Goal: Check status

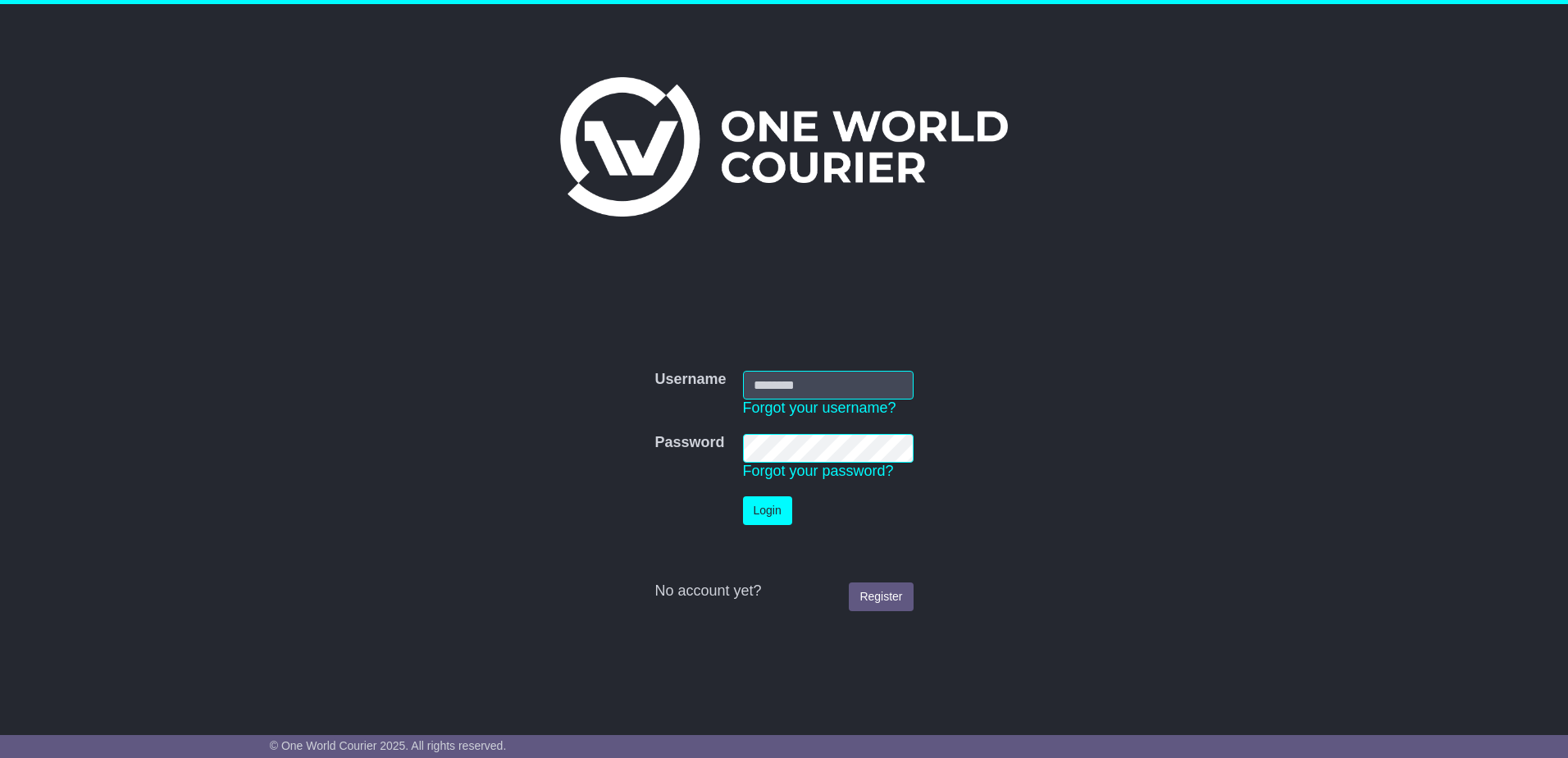
type input "**********"
click at [760, 510] on button "Login" at bounding box center [768, 510] width 50 height 29
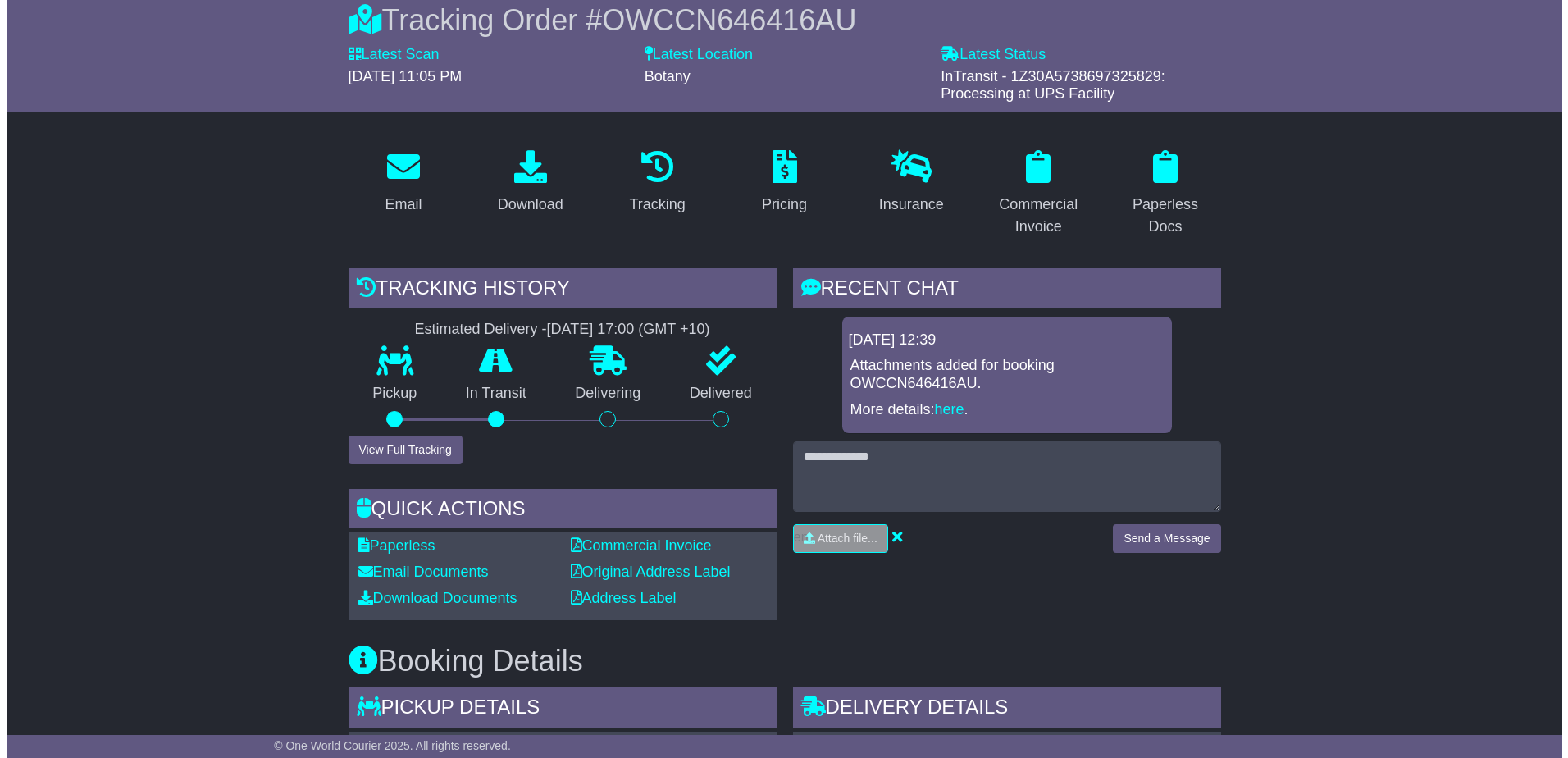
scroll to position [410, 0]
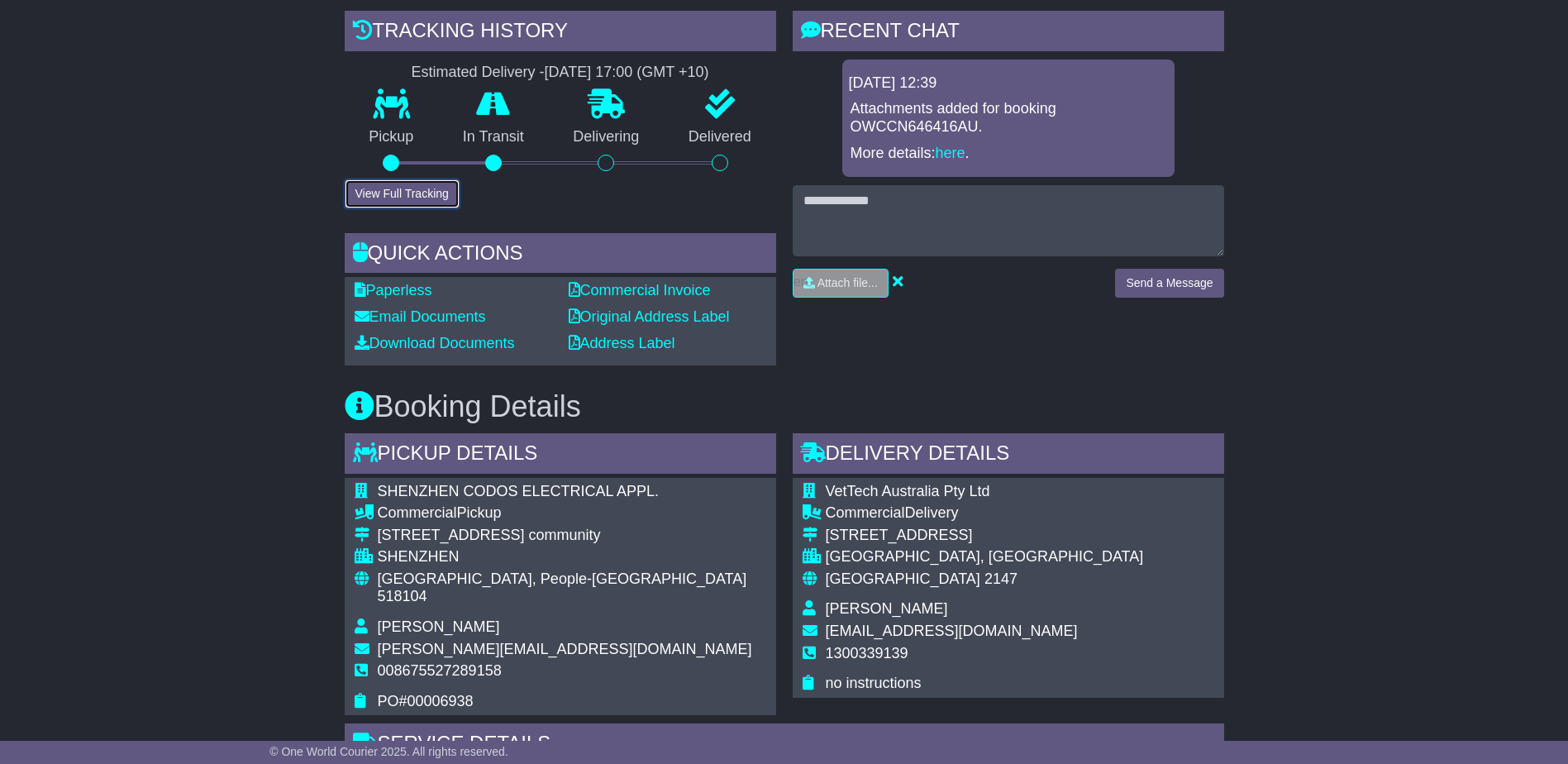
click at [407, 198] on button "View Full Tracking" at bounding box center [402, 194] width 115 height 29
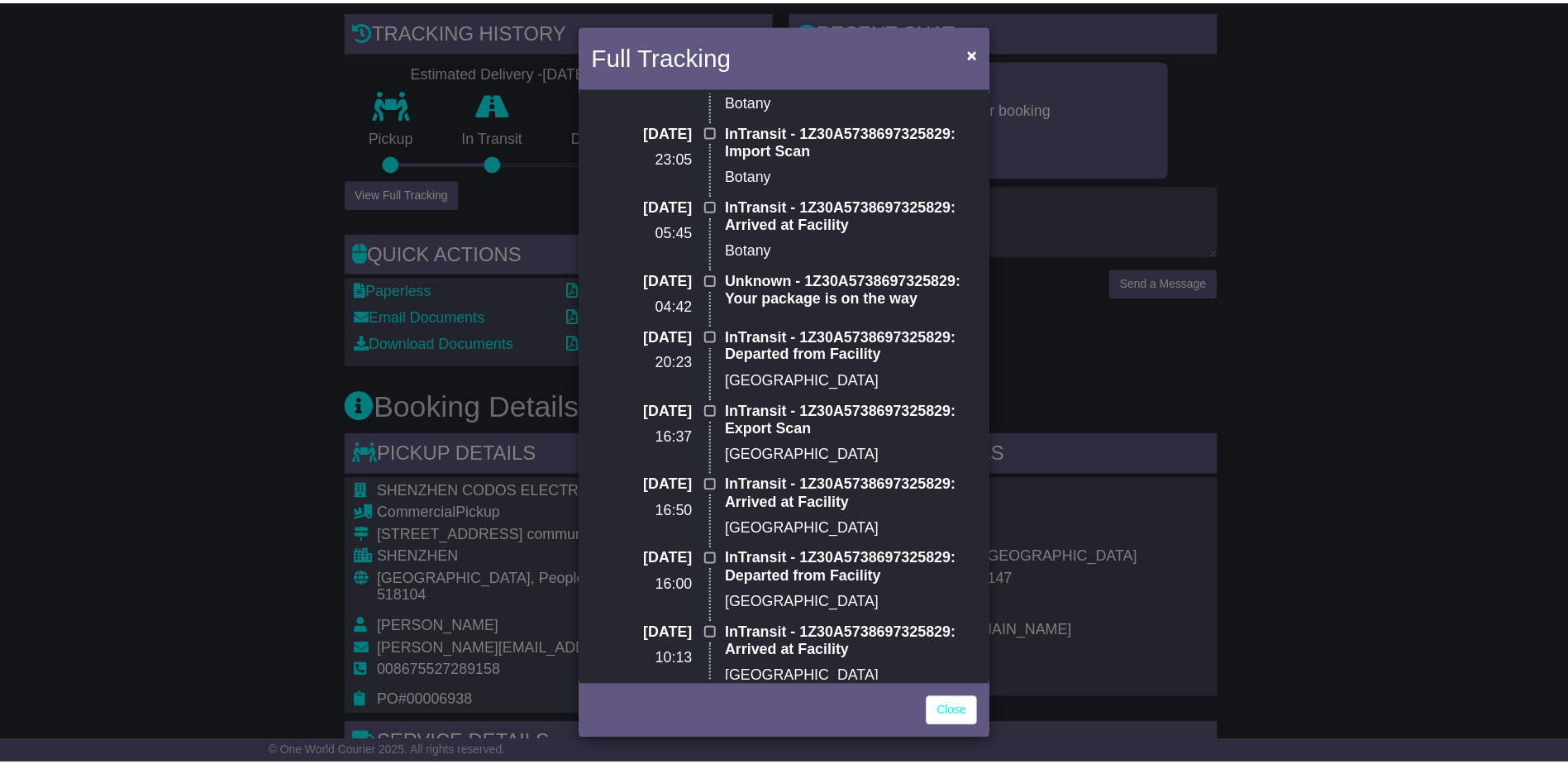
scroll to position [0, 0]
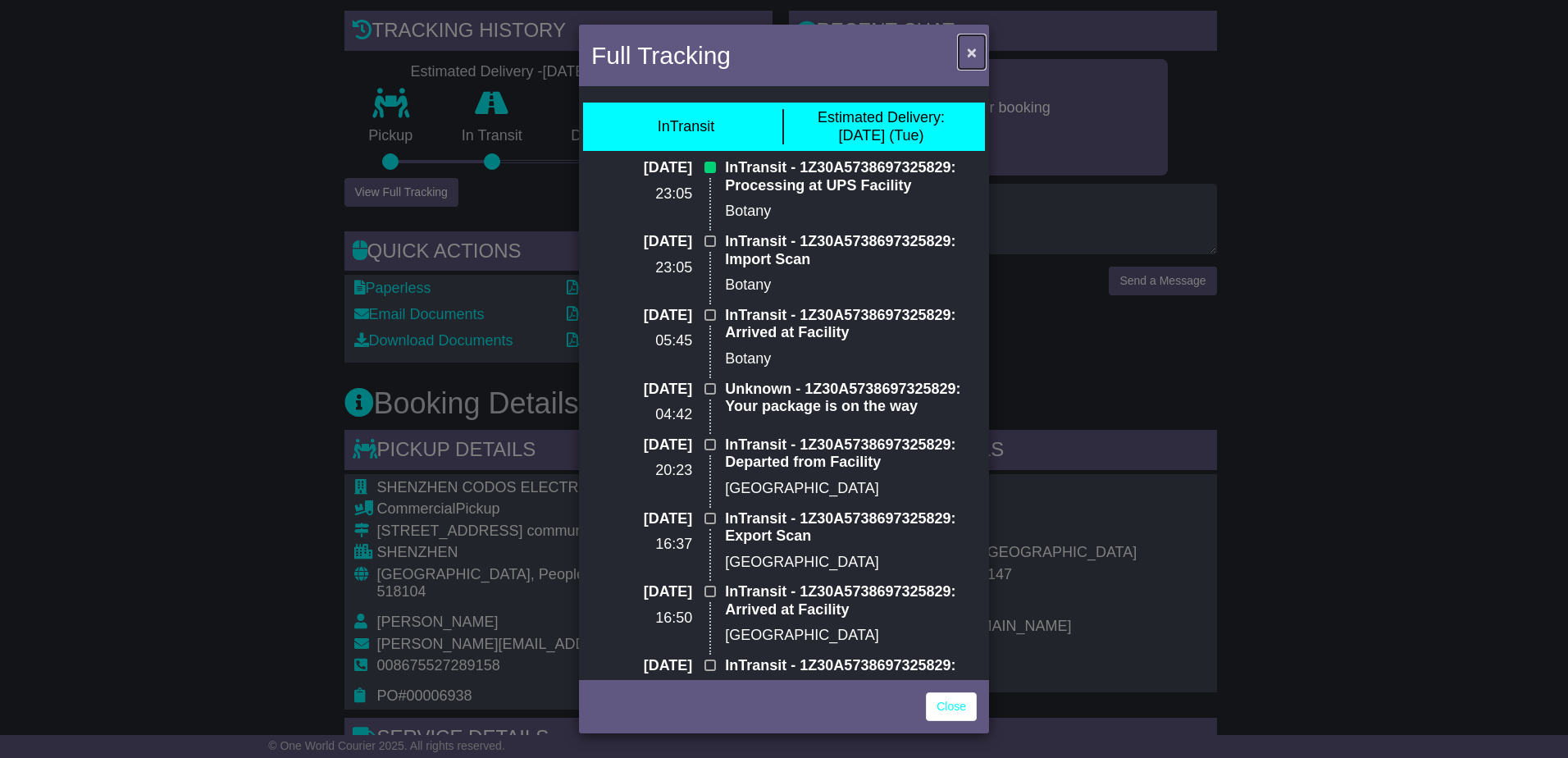
click at [978, 54] on button "×" at bounding box center [973, 51] width 27 height 33
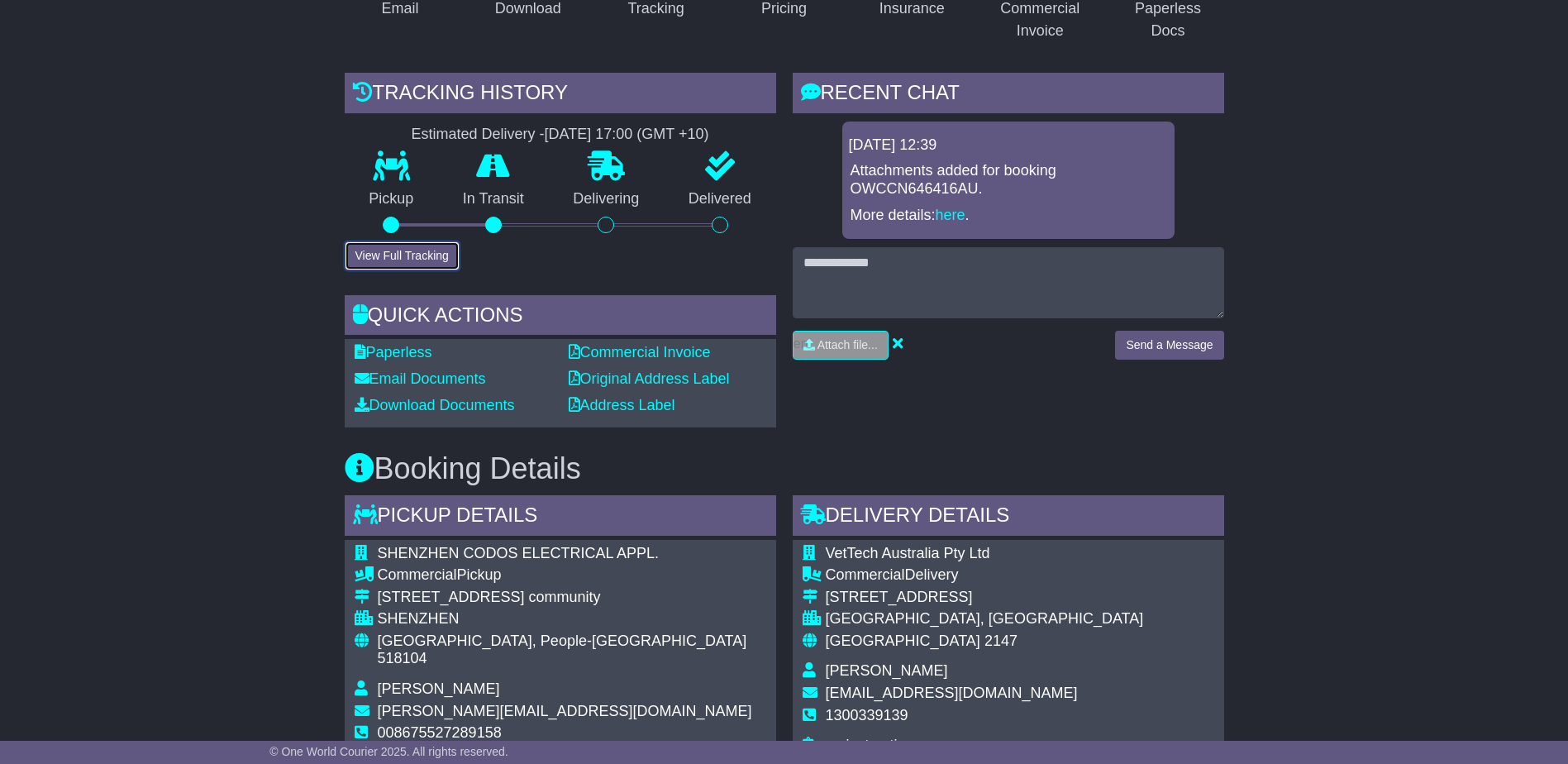
scroll to position [248, 0]
